Goal: Task Accomplishment & Management: Complete application form

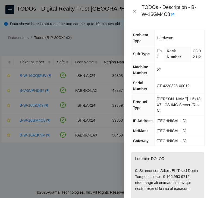
scroll to position [601, 0]
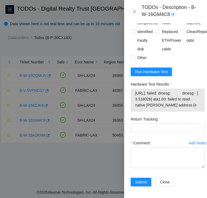
click at [27, 161] on div at bounding box center [103, 99] width 207 height 198
click at [134, 13] on icon "close" at bounding box center [134, 11] width 4 height 4
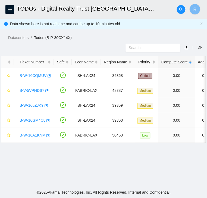
scroll to position [125, 0]
click at [37, 75] on link "B-W-16CQMUV" at bounding box center [33, 76] width 27 height 4
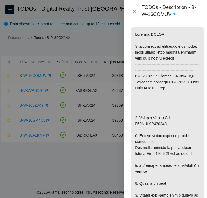
scroll to position [554, 0]
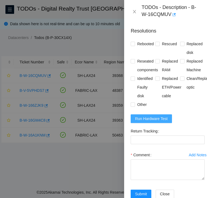
click at [142, 117] on span "Run Hardware Test" at bounding box center [151, 119] width 33 height 6
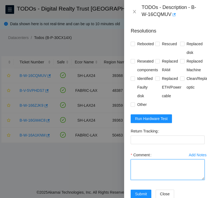
click at [145, 167] on textarea "Comment" at bounding box center [168, 170] width 74 height 21
paste textarea "B-W-16CQMUV SH-LAX24 Critical 0 0% C3.02.H7 05 [TECHNICAL_ID] CT-4200618-00170 …"
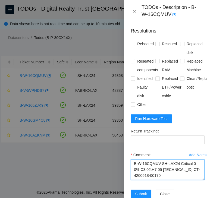
scroll to position [207, 0]
type textarea "B-W-16CQMUV SH-LAX24 Critical 0 0% C3.02.H7 05 [TECHNICAL_ID] CT-4200618-00170 …"
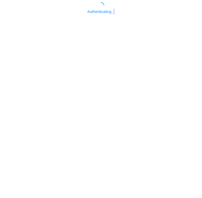
click at [163, 170] on body "Authenticating..." at bounding box center [101, 101] width 202 height 198
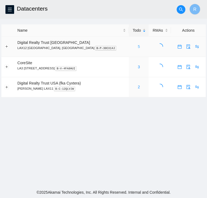
click at [138, 46] on link "5" at bounding box center [139, 47] width 2 height 4
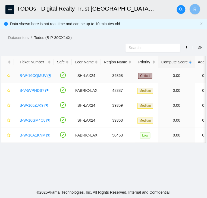
click at [39, 74] on link "B-W-16CQMUV" at bounding box center [33, 76] width 27 height 4
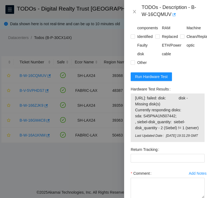
scroll to position [596, 0]
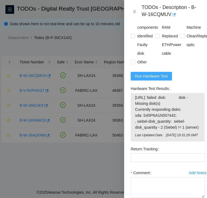
click at [151, 77] on span "Run Hardware Test" at bounding box center [151, 76] width 33 height 6
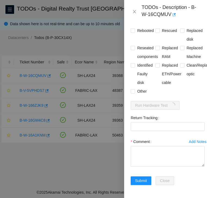
scroll to position [574, 0]
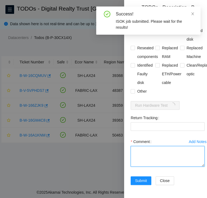
click at [151, 146] on textarea "Comment" at bounding box center [168, 156] width 74 height 21
paste textarea "B-W-16CQMUV SH-LAX24 Critical 0 0% C3.02.H7 05 [TECHNICAL_ID] CT-4200618-00170 …"
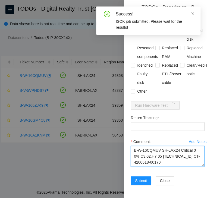
scroll to position [207, 0]
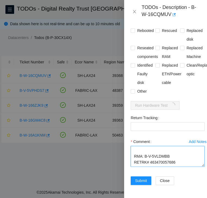
click at [160, 151] on textarea "B-W-16CQMUV SH-LAX24 Critical 0 0% C3.02.H7 05 [TECHNICAL_ID] CT-4200618-00170 …" at bounding box center [168, 156] width 74 height 21
type textarea "B-W-16CQMUV SH-LAX24 Critical 0 0% C3.02.H7 05 [TECHNICAL_ID] CT-4200618-00170 …"
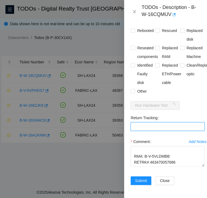
click at [142, 122] on Tracking "Return Tracking" at bounding box center [168, 126] width 74 height 9
paste Tracking "463470057686"
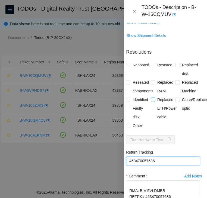
scroll to position [532, 5]
type Tracking "463470057686"
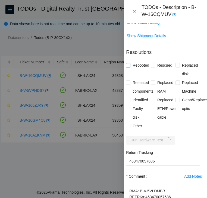
click at [128, 64] on input "Rebooted" at bounding box center [128, 65] width 4 height 4
checkbox input "true"
click at [151, 66] on input "Rescued" at bounding box center [153, 65] width 4 height 4
checkbox input "true"
click at [175, 65] on input "Replaced disk" at bounding box center [177, 65] width 4 height 4
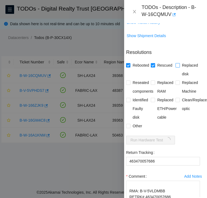
checkbox input "true"
click at [128, 80] on label "Reseated components" at bounding box center [140, 86] width 29 height 17
click at [128, 81] on input "Reseated components" at bounding box center [128, 83] width 4 height 4
checkbox input "true"
click at [128, 126] on input "Other" at bounding box center [128, 126] width 4 height 4
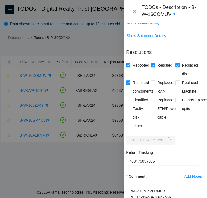
checkbox input "true"
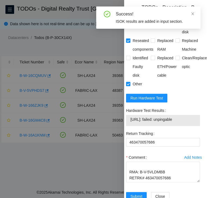
scroll to position [598, 5]
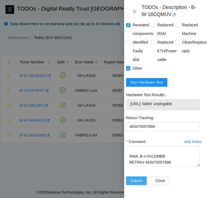
click at [136, 178] on span "Submit" at bounding box center [136, 181] width 12 height 6
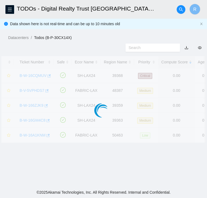
scroll to position [145, 5]
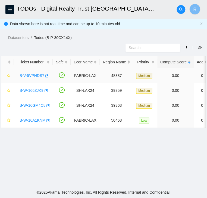
click at [29, 76] on link "B-V-5VPHDS7" at bounding box center [32, 76] width 25 height 4
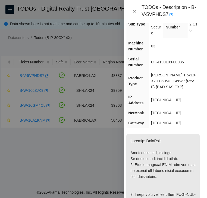
scroll to position [0, 5]
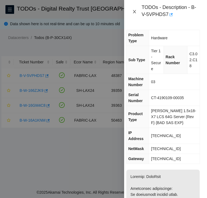
click at [135, 11] on icon "close" at bounding box center [134, 11] width 4 height 4
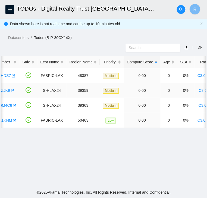
scroll to position [0, 0]
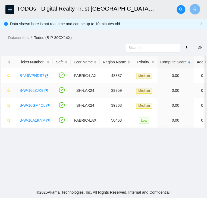
click at [27, 91] on link "B-W-166ZJK9" at bounding box center [32, 90] width 24 height 4
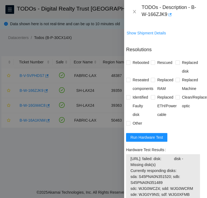
scroll to position [543, 5]
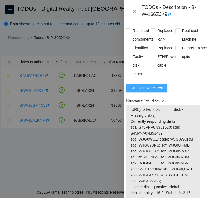
click at [141, 91] on span "Run Hardware Test" at bounding box center [146, 88] width 33 height 6
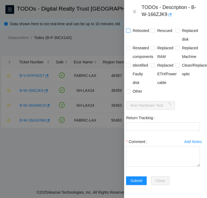
click at [128, 28] on input "Rebooted" at bounding box center [128, 30] width 4 height 4
checkbox input "true"
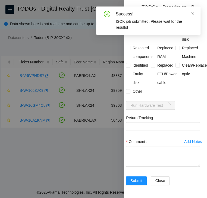
click at [167, 35] on div "Rescued" at bounding box center [163, 34] width 25 height 17
click at [193, 15] on icon "close" at bounding box center [192, 14] width 4 height 4
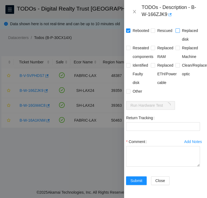
click at [175, 28] on input "Replaced disk" at bounding box center [177, 30] width 4 height 4
checkbox input "true"
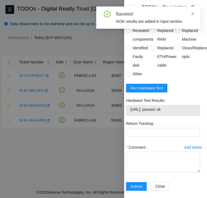
drag, startPoint x: 179, startPoint y: 122, endPoint x: 131, endPoint y: 125, distance: 48.1
click at [131, 115] on td "184.28.73.39: passed: ok" at bounding box center [163, 110] width 66 height 8
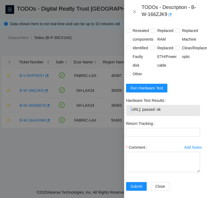
click at [131, 115] on td "184.28.73.39: passed: ok" at bounding box center [163, 110] width 66 height 8
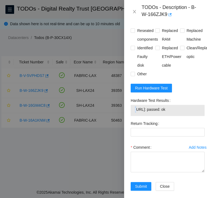
drag, startPoint x: 131, startPoint y: 125, endPoint x: 127, endPoint y: 124, distance: 4.2
click at [127, 124] on div "Problem Type Hardware Sub Type Tier 1 Rack Number C3.02.F4 Machine Number 26 Se…" at bounding box center [167, 110] width 87 height 175
copy tbody "184.28.73.39: passed: ok"
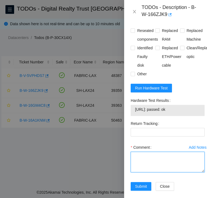
click at [139, 168] on textarea "Comment" at bounding box center [168, 162] width 74 height 21
paste textarea "B-W-166ZJK9 SH-LAX24 Medium 0 0% C3.02.F4 26 184.28.73.39 CT-4200327-00463 -Con…"
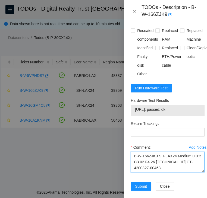
scroll to position [118, 0]
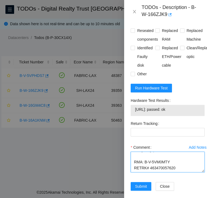
click at [156, 173] on textarea "B-W-166ZJK9 SH-LAX24 Medium 0 0% C3.02.F4 26 184.28.73.39 CT-4200327-00463 -Con…" at bounding box center [168, 162] width 74 height 21
type textarea "B-W-166ZJK9 SH-LAX24 Medium 0 0% C3.02.F4 26 184.28.73.39 CT-4200327-00463 -Con…"
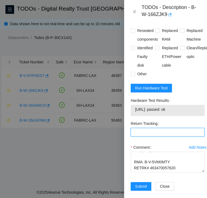
click at [147, 137] on Tracking "Return Tracking" at bounding box center [168, 132] width 74 height 9
paste Tracking "463470057620"
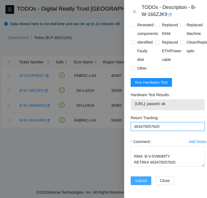
type Tracking "463470057620"
click at [141, 178] on span "Submit" at bounding box center [141, 181] width 12 height 6
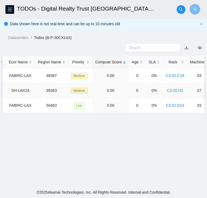
scroll to position [0, 0]
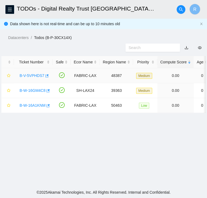
click at [32, 75] on link "B-V-5VPHDS7" at bounding box center [32, 76] width 25 height 4
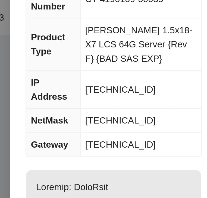
drag, startPoint x: 188, startPoint y: 159, endPoint x: 182, endPoint y: 153, distance: 8.4
click at [188, 159] on div "Problem Type Hardware Sub Type Tier 1 - Secure Rack Number C3.02.C18 Machine Nu…" at bounding box center [167, 110] width 87 height 175
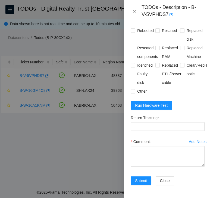
scroll to position [573, 0]
click at [151, 109] on span "Run Hardware Test" at bounding box center [151, 106] width 33 height 6
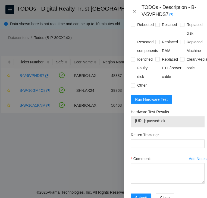
drag, startPoint x: 178, startPoint y: 136, endPoint x: 134, endPoint y: 142, distance: 44.9
click at [134, 128] on div "23.66.234.70: passed: ok" at bounding box center [168, 121] width 74 height 11
copy tbody "23.66.234.70: passed: ok"
click at [134, 12] on icon "close" at bounding box center [134, 11] width 3 height 3
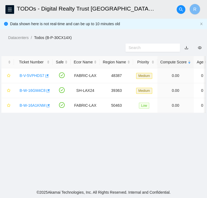
scroll to position [137, 0]
click at [29, 103] on link "B-W-16A1KNM" at bounding box center [33, 105] width 26 height 4
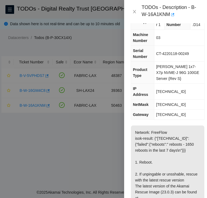
scroll to position [0, 0]
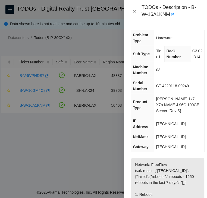
click at [167, 125] on span "[TECHNICAL_ID]" at bounding box center [171, 124] width 30 height 4
copy span "[TECHNICAL_ID]"
click at [174, 138] on span "255.255.255.224" at bounding box center [171, 137] width 30 height 4
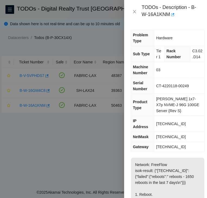
copy span "255.255.255.224"
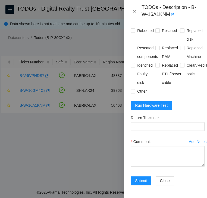
scroll to position [318, 0]
click at [152, 103] on span "Run Hardware Test" at bounding box center [151, 106] width 33 height 6
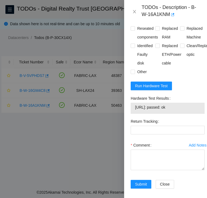
drag, startPoint x: 181, startPoint y: 121, endPoint x: 134, endPoint y: 121, distance: 46.7
click at [135, 113] on td "23.46.11.230: passed: ok" at bounding box center [168, 108] width 66 height 8
copy span "23.46.11.230: passed: ok"
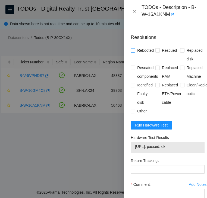
click at [132, 52] on input "Rebooted" at bounding box center [133, 50] width 4 height 4
checkbox input "true"
click at [156, 52] on input "Rescued" at bounding box center [157, 50] width 4 height 4
checkbox input "true"
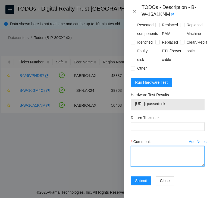
click at [142, 146] on textarea "Comment" at bounding box center [168, 156] width 74 height 21
paste textarea "B-W-16A1KNM FABRIC-LAX Low 0 0% C3.02.D14 03 23.46.11.230 CT-4220118-00249 -Con…"
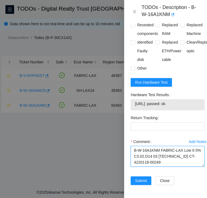
scroll to position [88, 0]
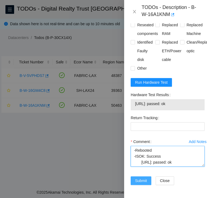
type textarea "B-W-16A1KNM FABRIC-LAX Low 0 0% C3.02.D14 03 23.46.11.230 CT-4220118-00249 -Con…"
click at [136, 178] on span "Submit" at bounding box center [141, 181] width 12 height 6
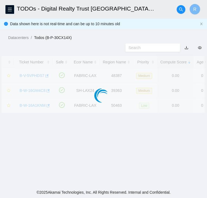
scroll to position [145, 0]
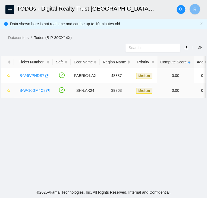
click at [36, 90] on link "B-W-16GM4C8" at bounding box center [33, 90] width 26 height 4
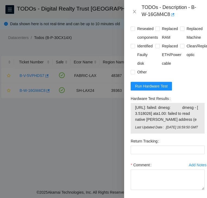
scroll to position [634, 0]
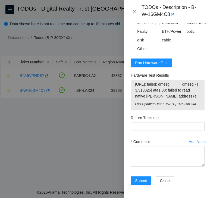
click at [128, 9] on div "TODOs - Description - B-W-16GM4C8" at bounding box center [165, 11] width 83 height 23
click at [133, 10] on icon "close" at bounding box center [134, 11] width 4 height 4
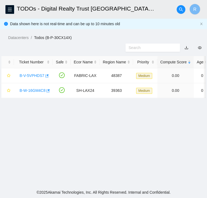
scroll to position [145, 0]
click at [37, 77] on link "B-V-5VPHDS7" at bounding box center [32, 76] width 25 height 4
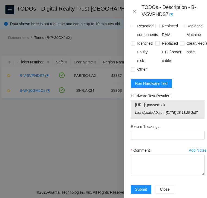
scroll to position [598, 0]
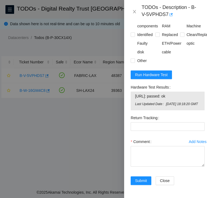
drag, startPoint x: 182, startPoint y: 110, endPoint x: 135, endPoint y: 112, distance: 47.5
click at [135, 99] on span "23.66.234.70: passed: ok" at bounding box center [167, 96] width 65 height 6
copy span "23.66.234.70: passed: ok"
click at [162, 78] on span "Run Hardware Test" at bounding box center [151, 75] width 33 height 6
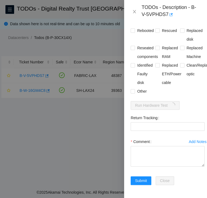
scroll to position [568, 0]
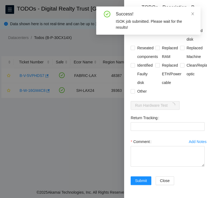
click at [131, 32] on input "Rebooted" at bounding box center [133, 30] width 4 height 4
checkbox input "true"
click at [155, 35] on label "Rescued" at bounding box center [167, 30] width 24 height 9
click at [155, 32] on input "Rescued" at bounding box center [157, 30] width 4 height 4
checkbox input "true"
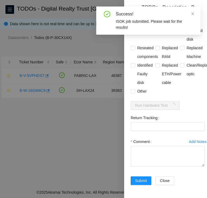
click at [181, 33] on span at bounding box center [182, 30] width 4 height 4
click at [181, 32] on input "Replaced disk" at bounding box center [182, 30] width 4 height 4
checkbox input "true"
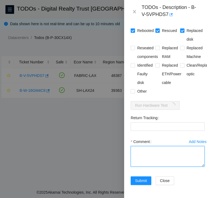
click at [136, 167] on textarea "Comment" at bounding box center [168, 156] width 74 height 21
paste textarea "B-V-5VPHDS7 FABRIC-LAX Medium 0 0% C3.02.C18 03 23.66.234.70 CT-4190109-00035 -…"
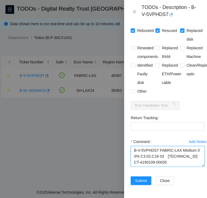
scroll to position [118, 0]
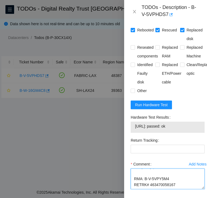
type textarea "B-V-5VPHDS7 FABRIC-LAX Medium 0 0% C3.02.C18 03 23.66.234.70 CT-4190109-00035 -…"
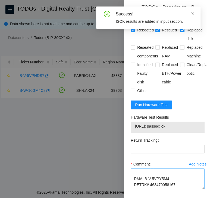
click at [160, 169] on div "Comment" at bounding box center [168, 164] width 74 height 9
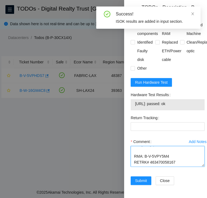
click at [159, 167] on textarea "B-V-5VPHDS7 FABRIC-LAX Medium 0 0% C3.02.C18 03 23.66.234.70 CT-4190109-00035 -…" at bounding box center [168, 156] width 74 height 21
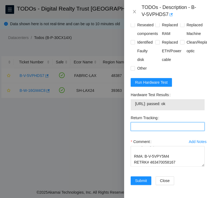
click at [153, 131] on Tracking "Return Tracking" at bounding box center [168, 126] width 74 height 9
paste Tracking "463470058167"
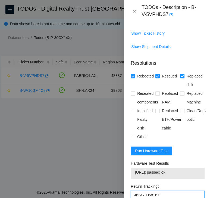
scroll to position [615, 0]
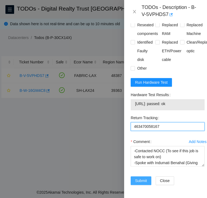
type Tracking "463470058167"
click at [142, 178] on span "Submit" at bounding box center [141, 181] width 12 height 6
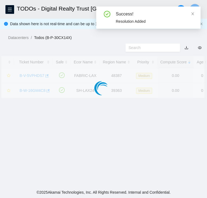
scroll to position [145, 0]
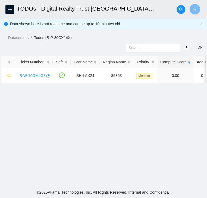
click at [27, 116] on main "TODOs - Digital Realty Trust USA, LAX12 El Segundo, CA R Data shown here is not…" at bounding box center [103, 93] width 207 height 187
click at [37, 74] on link "B-W-16GM4C8" at bounding box center [33, 76] width 26 height 4
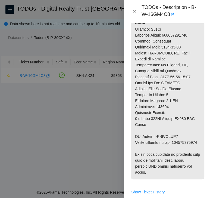
scroll to position [354, 0]
